Goal: Task Accomplishment & Management: Manage account settings

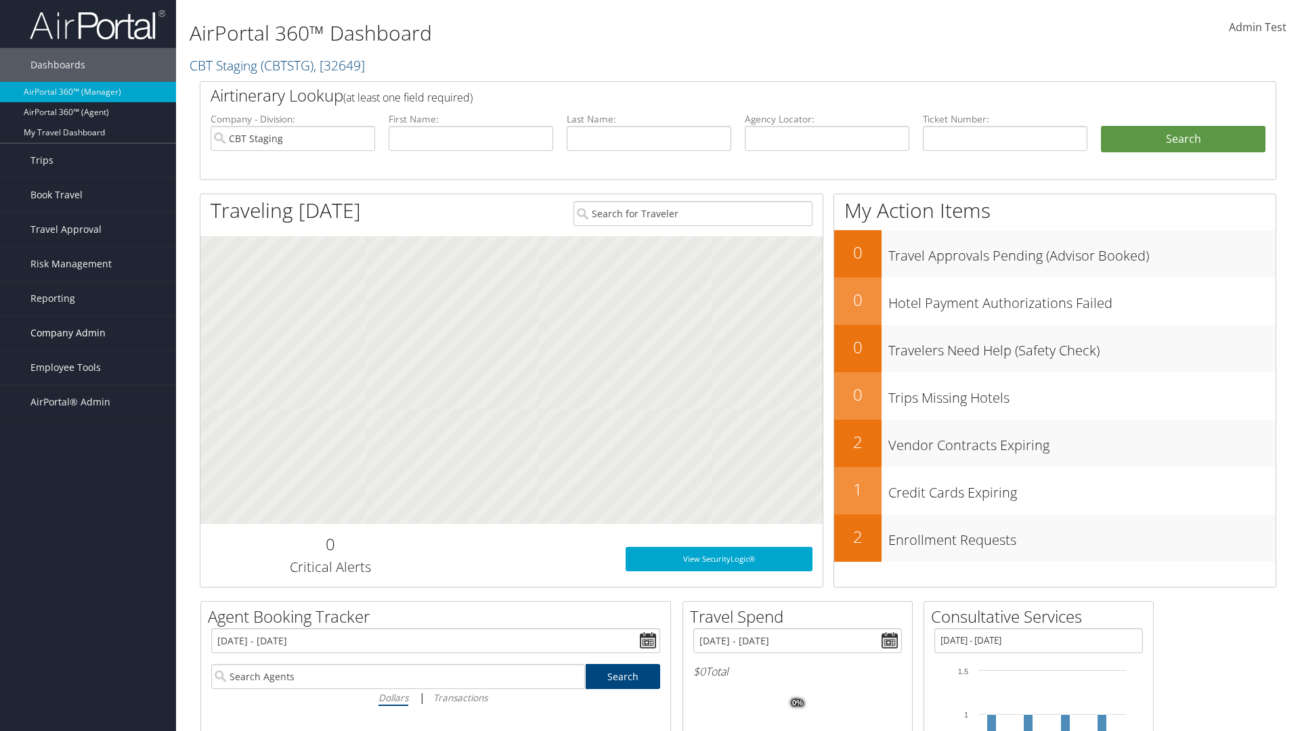
click at [88, 333] on span "Company Admin" at bounding box center [67, 333] width 75 height 34
click at [0, 0] on link "Technology Settings" at bounding box center [0, 0] width 0 height 0
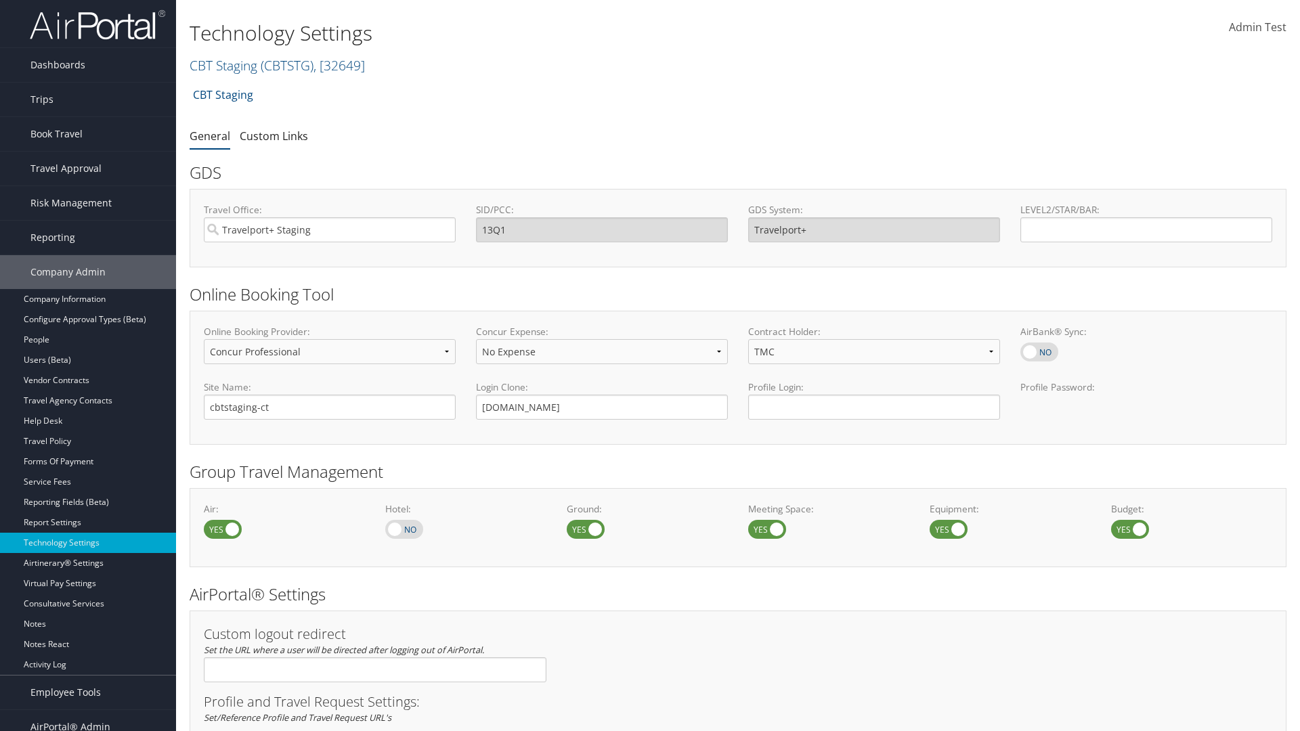
select select "4"
click at [273, 135] on link "Custom Links" at bounding box center [274, 136] width 68 height 15
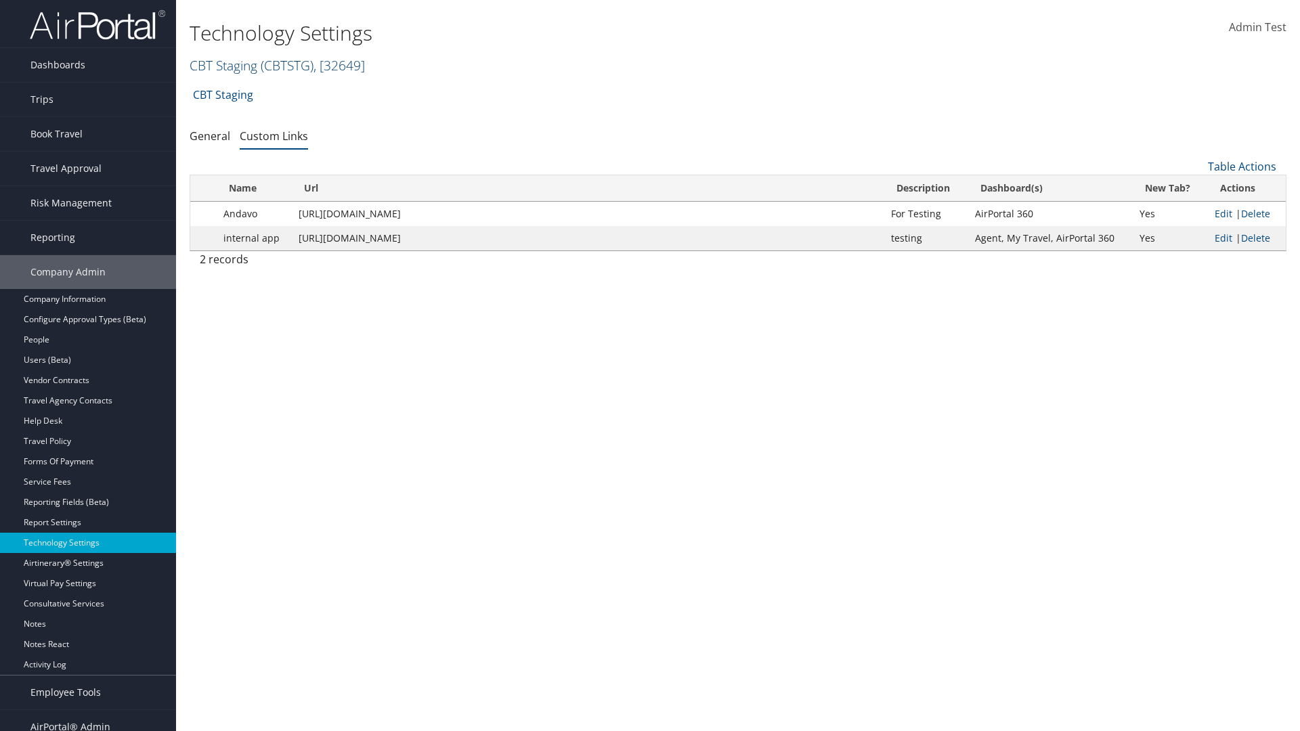
click at [223, 65] on link "CBT Staging ( CBTSTG ) , [ 32649 ]" at bounding box center [277, 65] width 175 height 18
click at [0, 0] on input "search" at bounding box center [0, 0] width 0 height 0
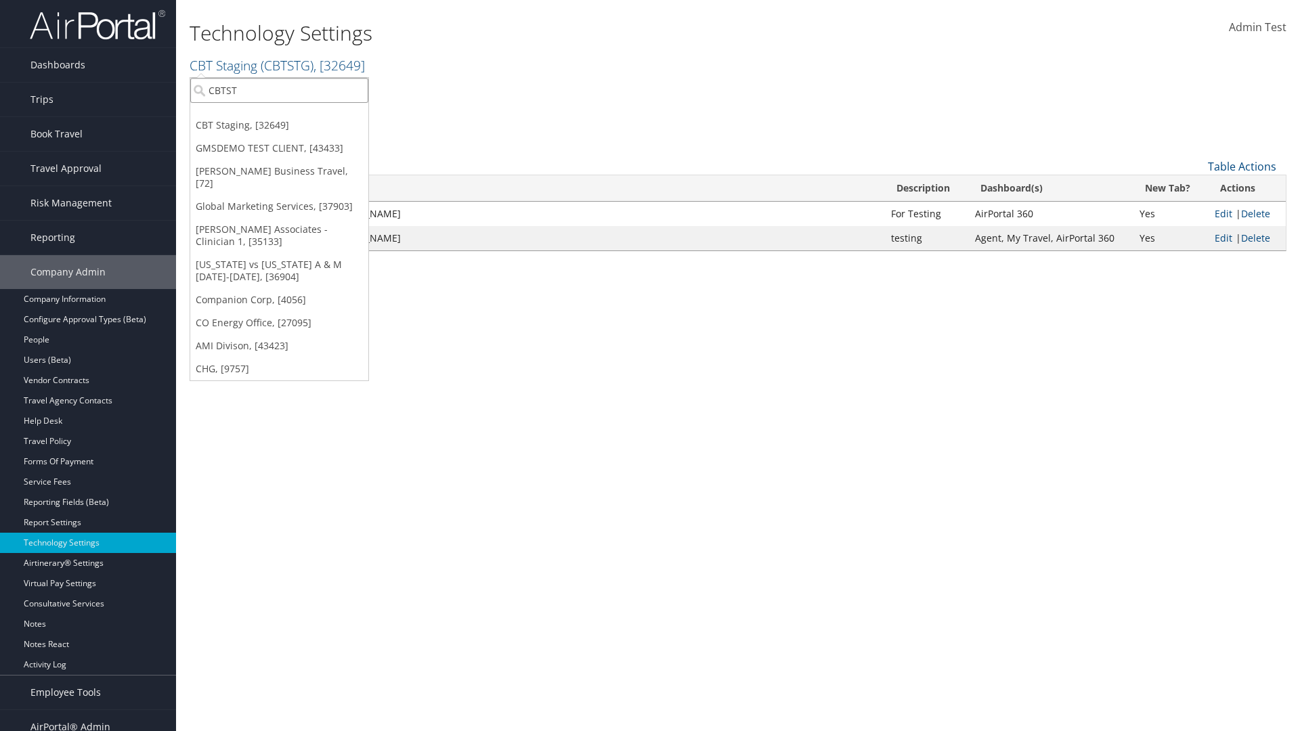
type input "CBTSTG"
click at [279, 115] on div "CBT Staging (CBTSTG), [32649]" at bounding box center [279, 115] width 193 height 12
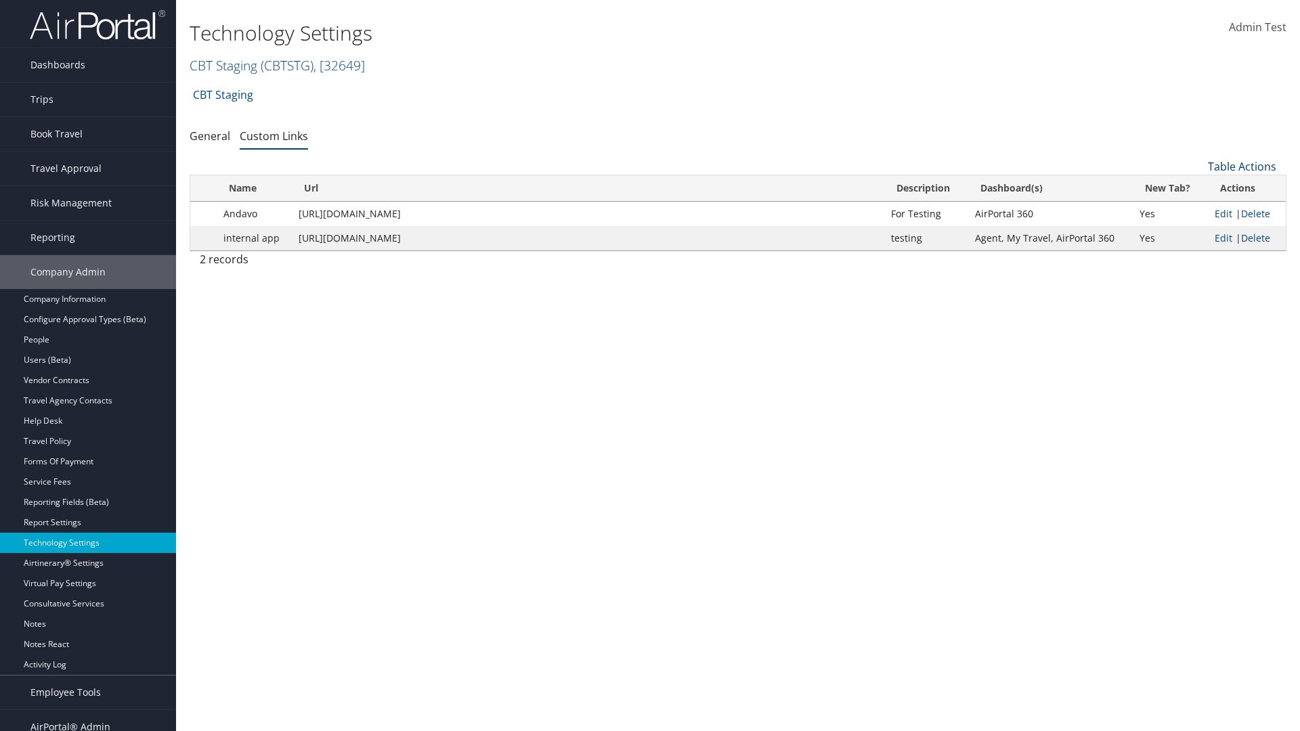
click at [1242, 167] on link "Table Actions" at bounding box center [1242, 166] width 68 height 15
click at [1196, 188] on link "New Record" at bounding box center [1196, 187] width 178 height 23
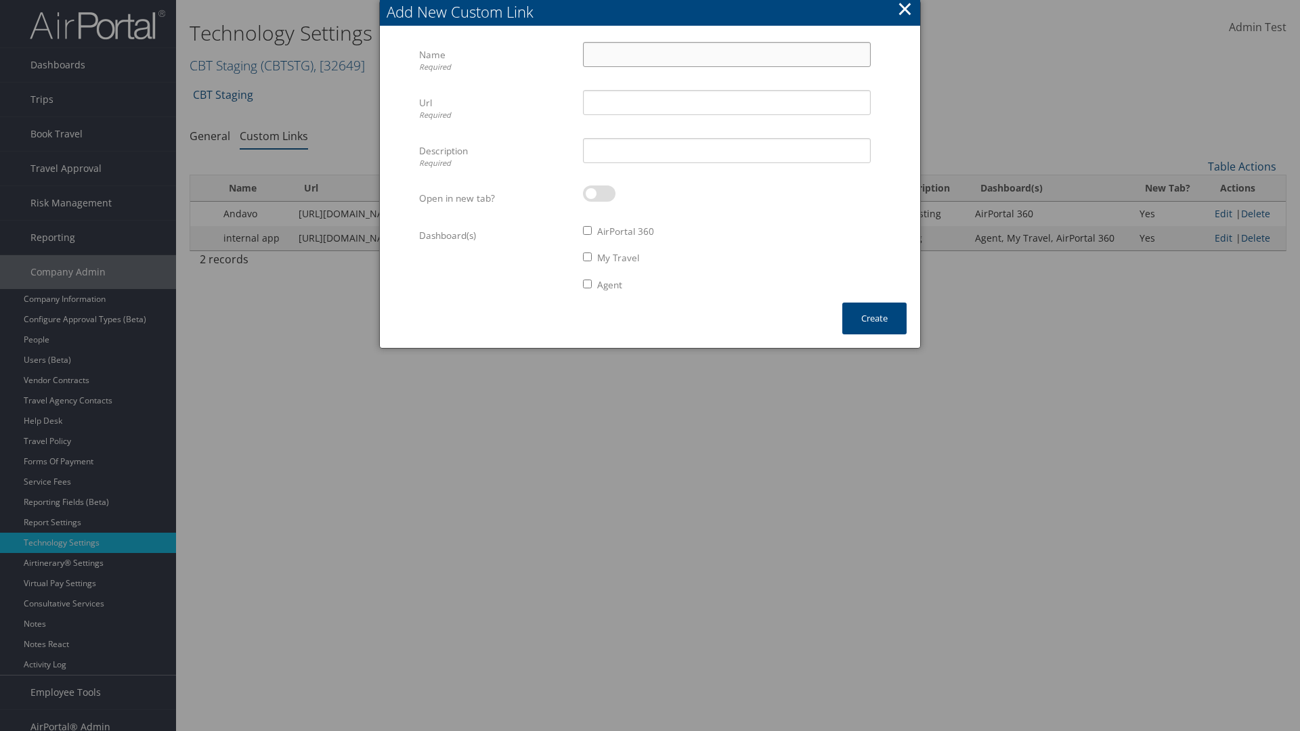
scroll to position [14, 0]
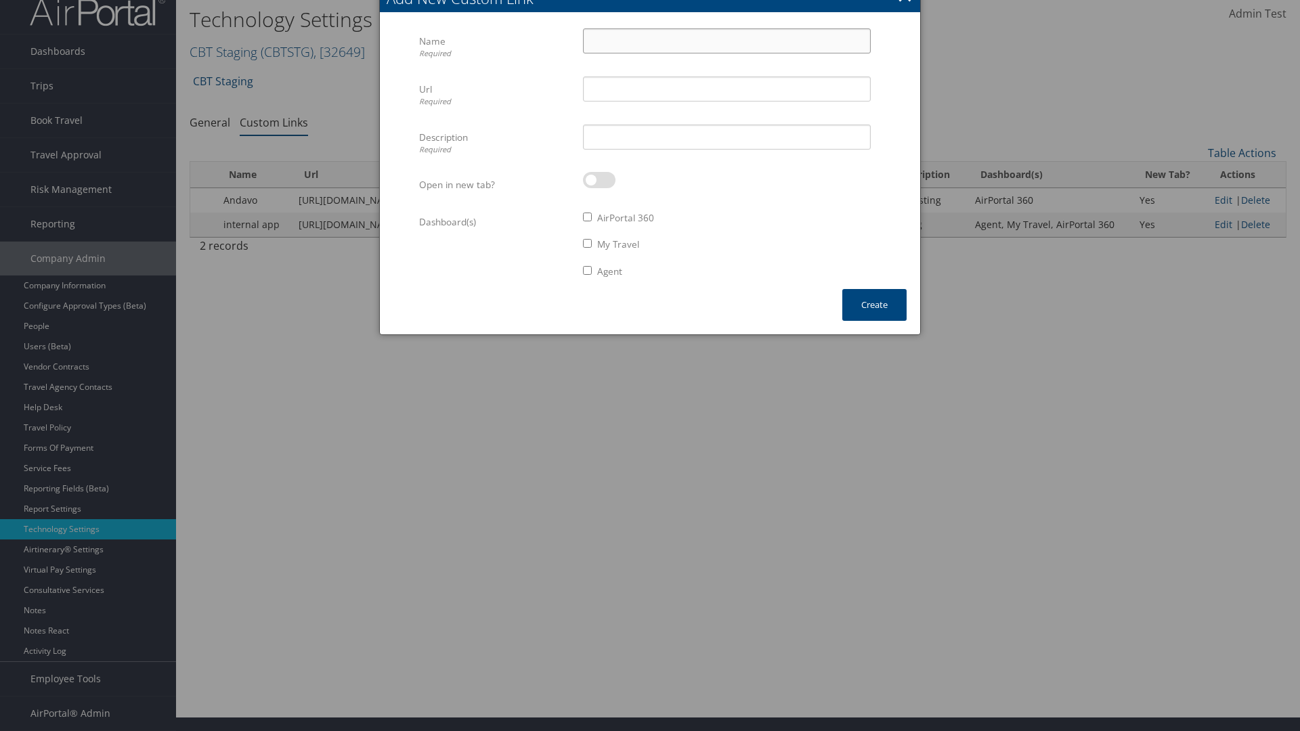
click at [726, 41] on input "Name Required" at bounding box center [727, 40] width 288 height 25
type input "Auto Test"
click at [726, 89] on input "Url Required" at bounding box center [727, 88] width 288 height 25
type input "[URL][DOMAIN_NAME]"
click at [726, 137] on input "Description Required" at bounding box center [727, 137] width 288 height 25
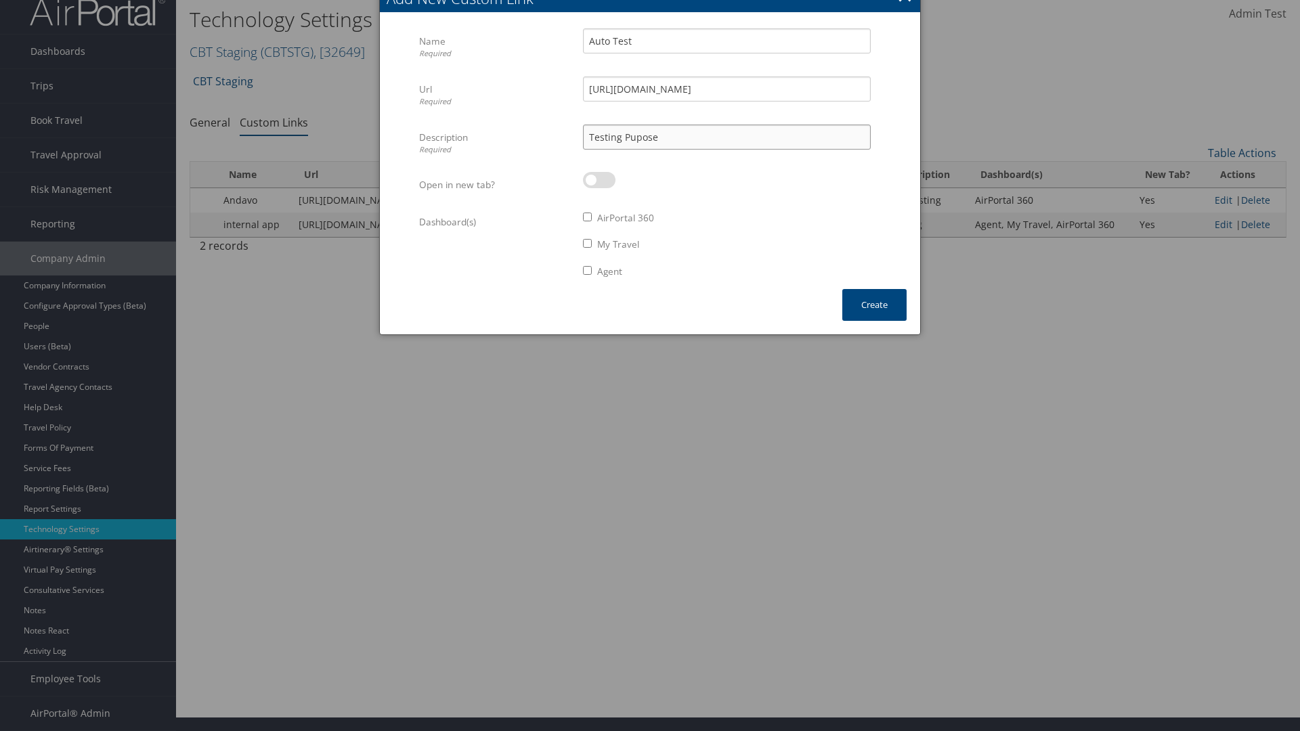
type input "Testing Pupose"
click at [599, 180] on label at bounding box center [599, 180] width 32 height 16
click at [598, 180] on input "checkbox" at bounding box center [594, 182] width 9 height 9
checkbox input "true"
click at [626, 218] on label "AirPortal 360" at bounding box center [625, 218] width 57 height 14
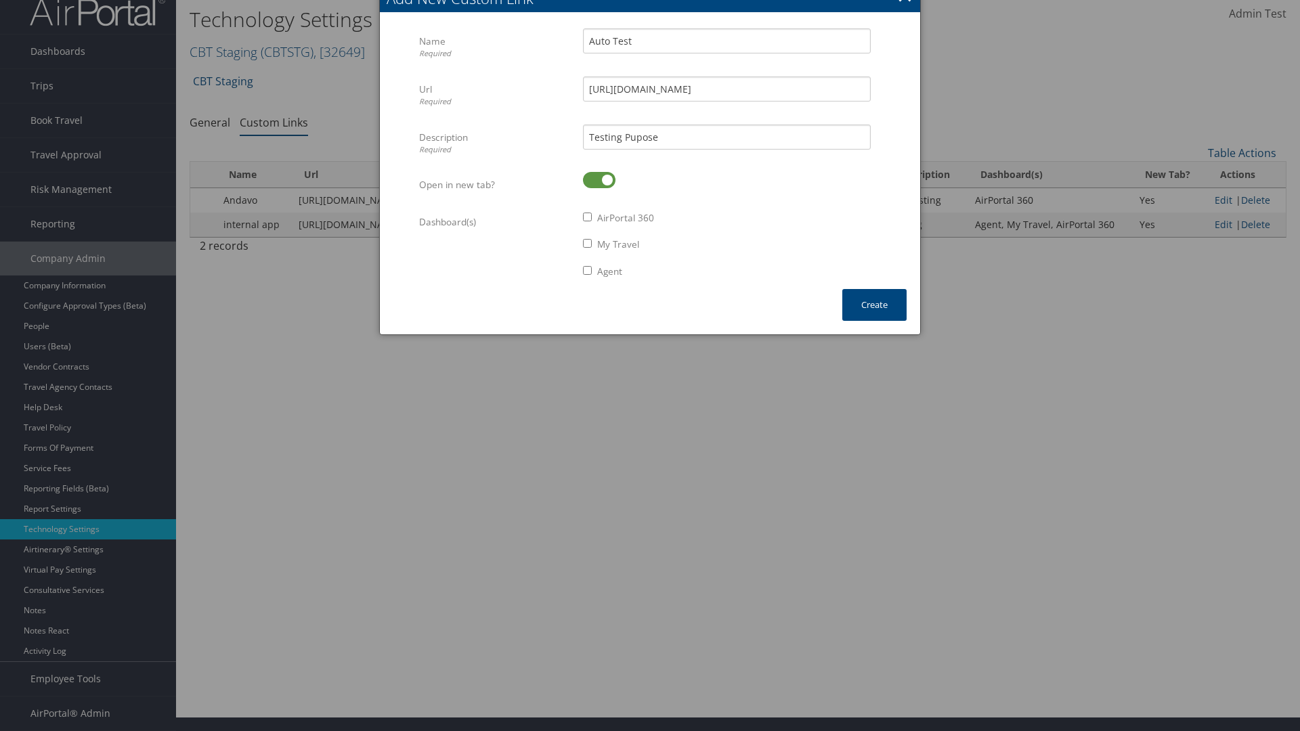
click at [592, 218] on input "AirPortal 360" at bounding box center [587, 217] width 9 height 9
checkbox input "true"
click at [619, 244] on label "My Travel" at bounding box center [618, 245] width 42 height 14
click at [592, 244] on input "My Travel" at bounding box center [587, 243] width 9 height 9
checkbox input "true"
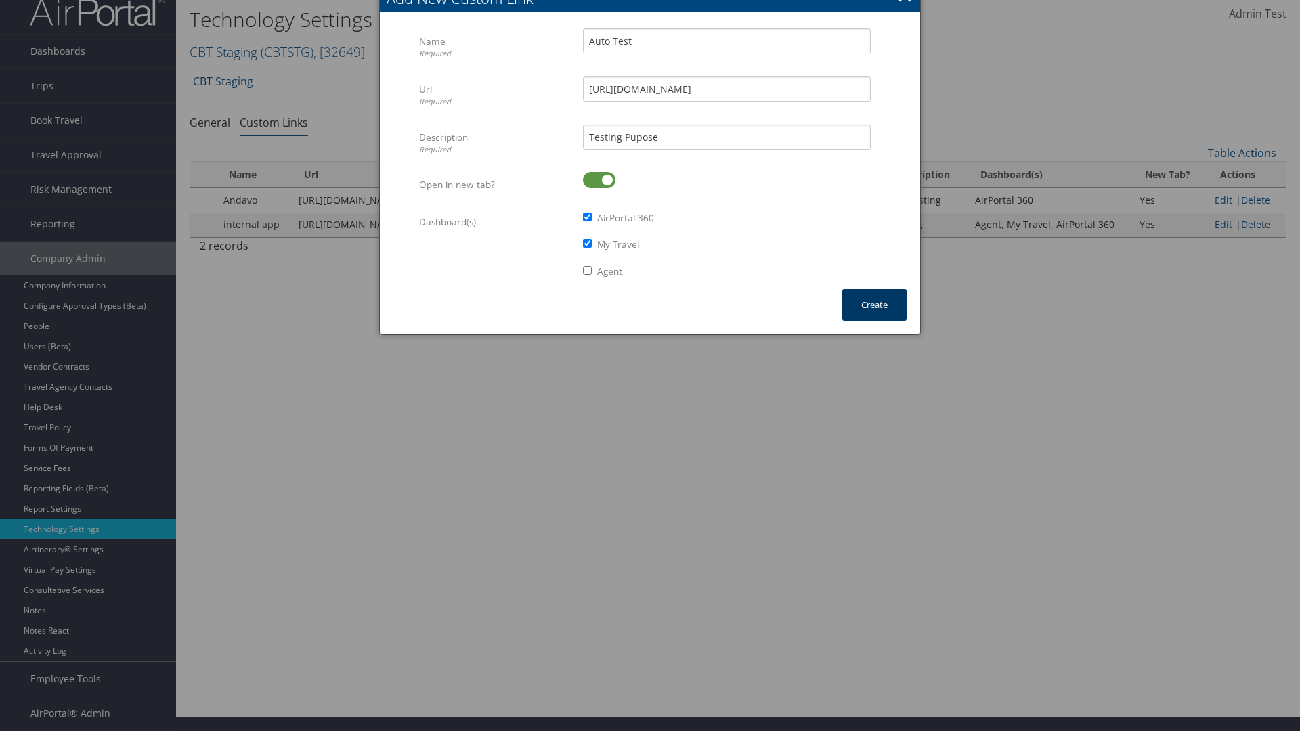
click at [874, 305] on button "Create" at bounding box center [874, 305] width 64 height 32
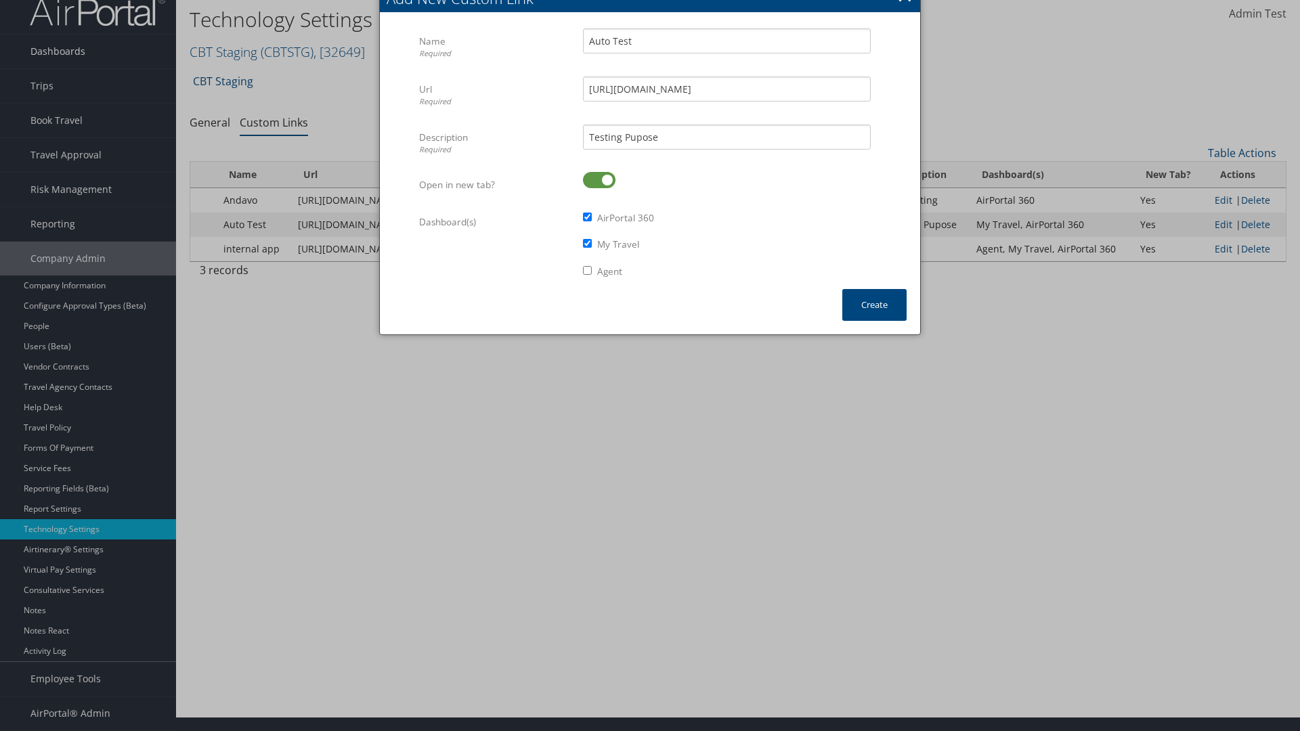
click at [88, 51] on link "Dashboards" at bounding box center [88, 52] width 176 height 34
click at [0, 0] on link "AirPortal 360™ (Manager)" at bounding box center [0, 0] width 0 height 0
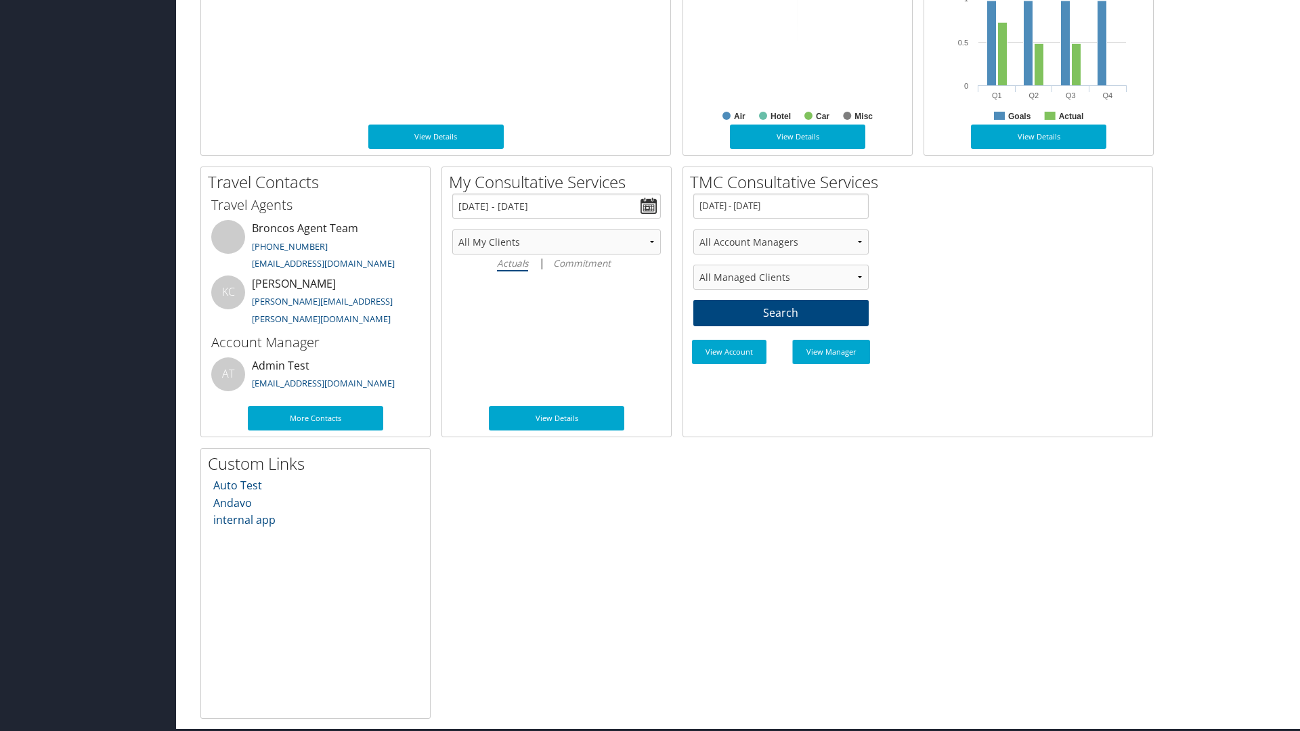
scroll to position [716, 0]
click at [237, 485] on link "Auto Test" at bounding box center [237, 485] width 49 height 15
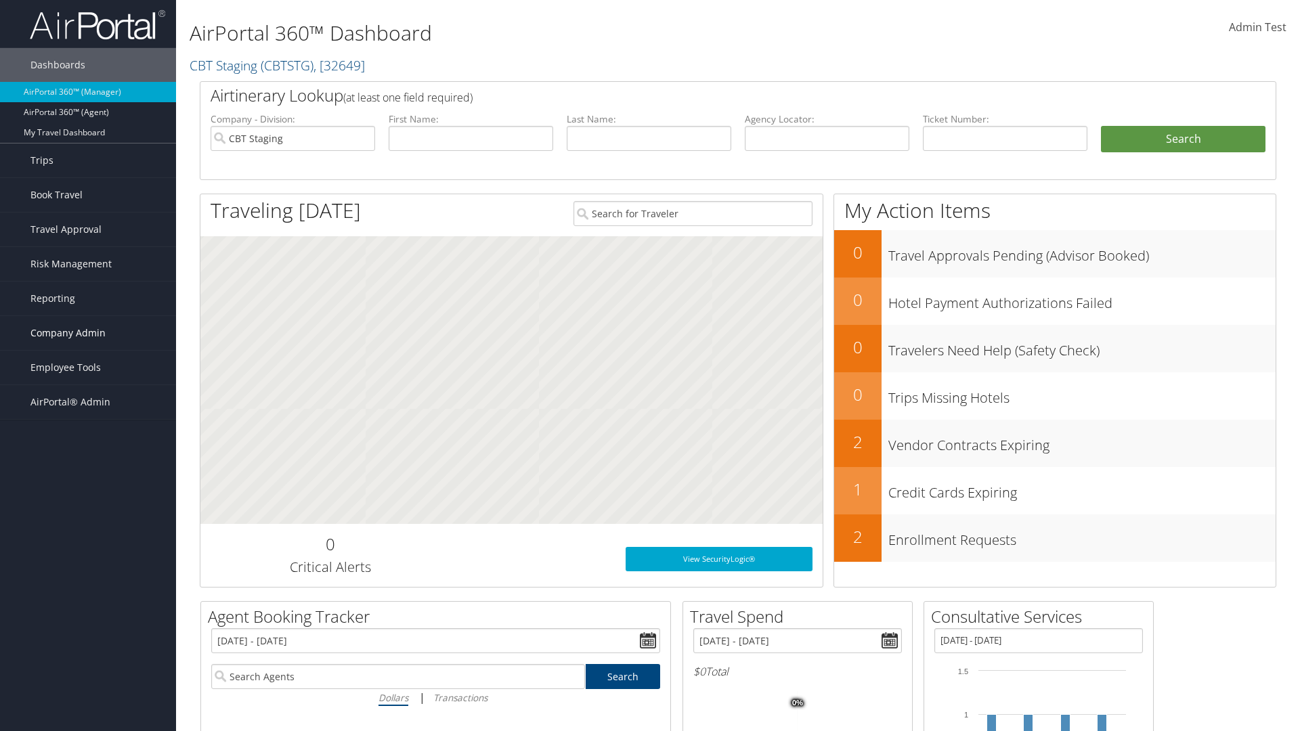
click at [88, 333] on span "Company Admin" at bounding box center [67, 333] width 75 height 34
click at [88, 604] on link "Technology Settings" at bounding box center [88, 604] width 176 height 20
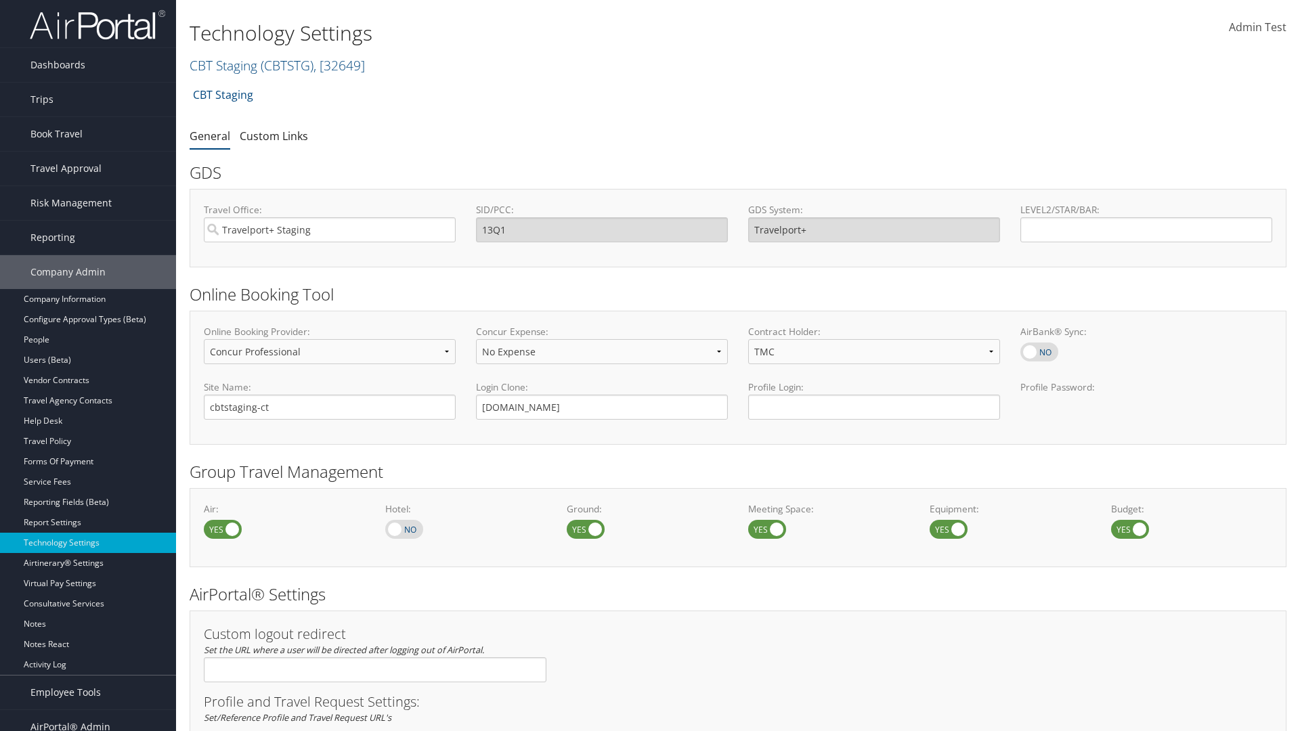
select select "4"
click at [273, 135] on link "Custom Links" at bounding box center [274, 136] width 68 height 15
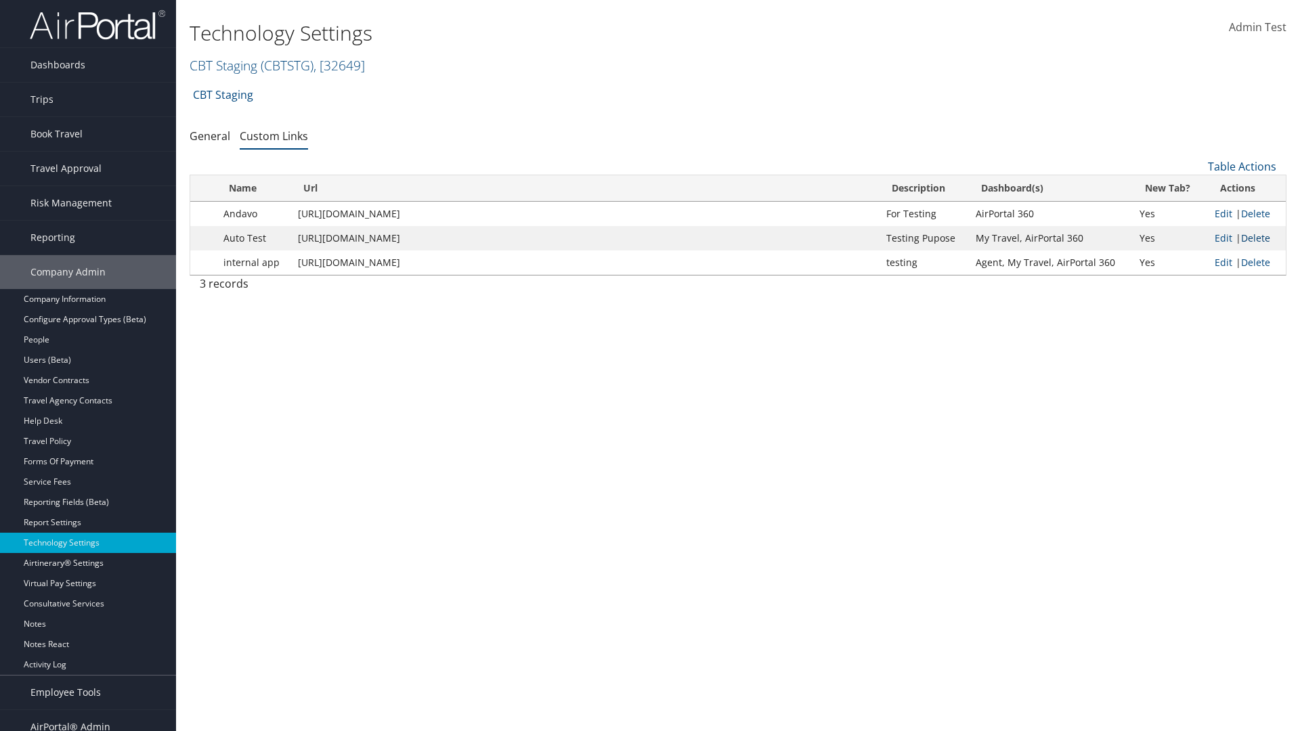
click at [1255, 238] on link "Delete" at bounding box center [1255, 238] width 29 height 13
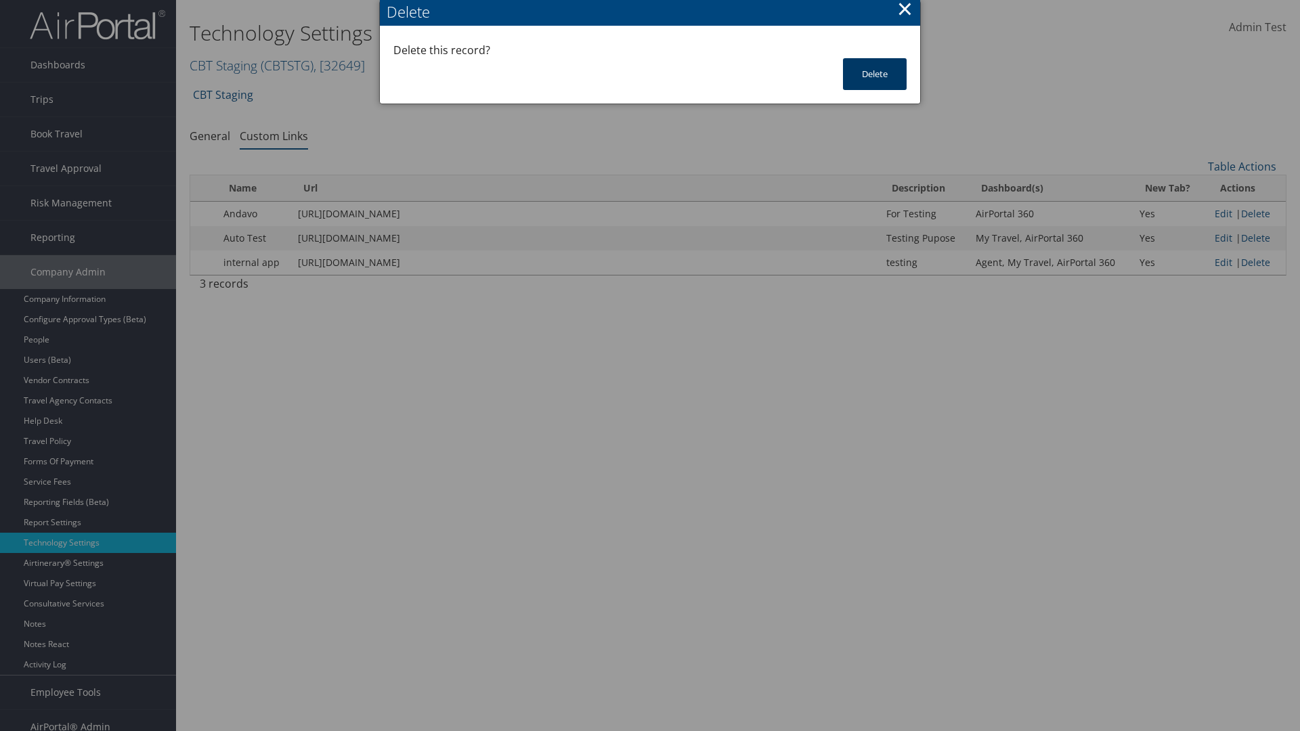
click at [875, 74] on button "Delete" at bounding box center [875, 74] width 64 height 32
